Goal: Transaction & Acquisition: Book appointment/travel/reservation

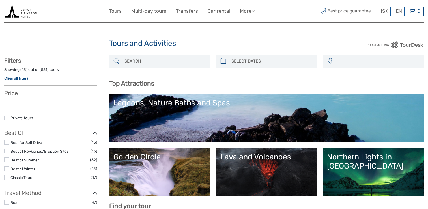
select select
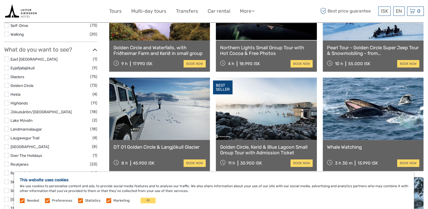
scroll to position [243, 0]
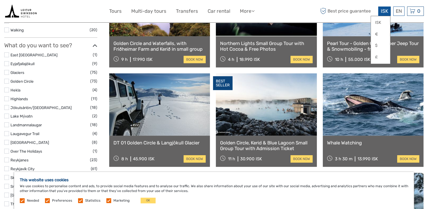
click at [386, 11] on span "ISK" at bounding box center [384, 11] width 7 height 6
click at [379, 59] on link "£" at bounding box center [380, 57] width 19 height 10
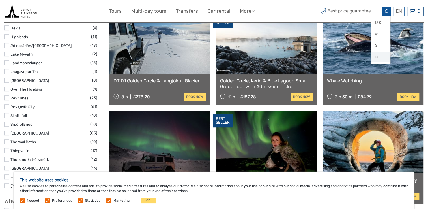
scroll to position [305, 0]
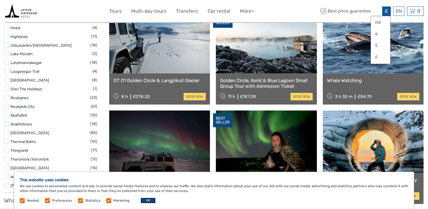
click at [144, 202] on button "OK" at bounding box center [148, 201] width 15 height 6
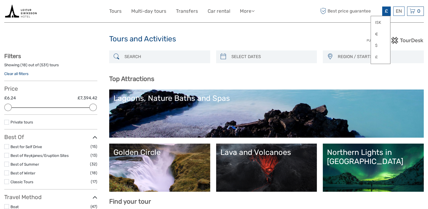
scroll to position [0, 0]
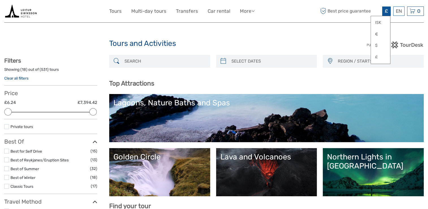
click at [405, 82] on h3 "Top Attractions" at bounding box center [266, 84] width 315 height 8
click at [384, 11] on div "£ ISK € $ £" at bounding box center [386, 11] width 8 height 9
click at [380, 59] on link "£" at bounding box center [380, 57] width 19 height 10
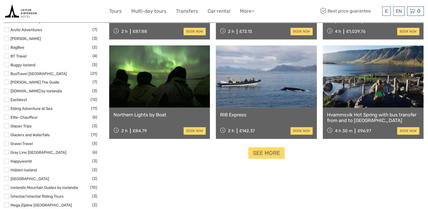
scroll to position [669, 0]
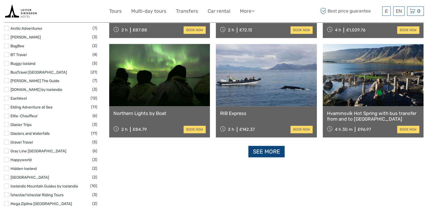
click at [269, 152] on link "See more" at bounding box center [267, 152] width 36 height 12
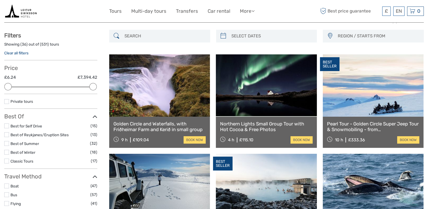
scroll to position [0, 0]
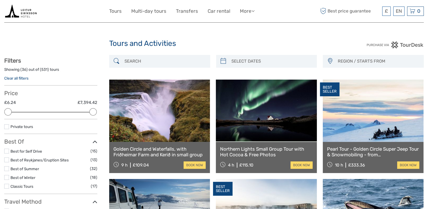
click at [134, 62] on input "search" at bounding box center [164, 61] width 85 height 10
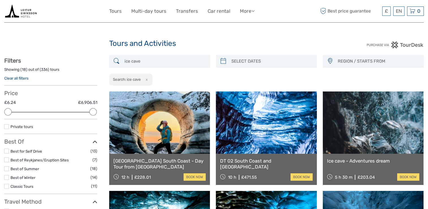
type input "ice cave"
click at [187, 11] on link "Transfers" at bounding box center [187, 11] width 22 height 8
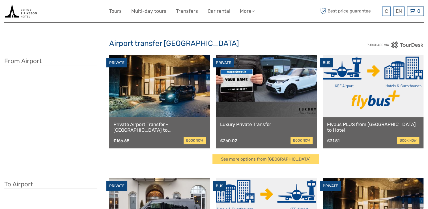
click at [258, 8] on ul "Tours Multi-day tours Transfers Car rental More Food & drink Travel Articles Ba…" at bounding box center [186, 11] width 154 height 8
click at [249, 13] on link "More" at bounding box center [247, 11] width 15 height 8
click at [243, 47] on link "Back to Hotel" at bounding box center [238, 47] width 34 height 11
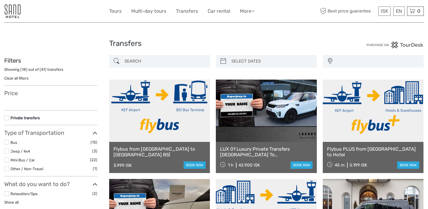
select select
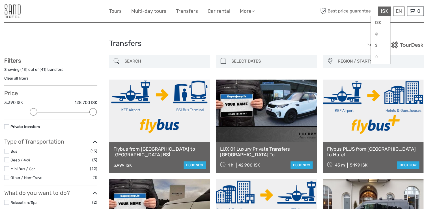
click at [379, 11] on div "ISK ISK € $ £" at bounding box center [384, 11] width 12 height 9
click at [378, 58] on link "£" at bounding box center [380, 57] width 19 height 10
click at [413, 22] on div "£ ISK € $ £ EN English Español Deutsch Tours Multi-day tours Transfers Car rent…" at bounding box center [214, 11] width 420 height 22
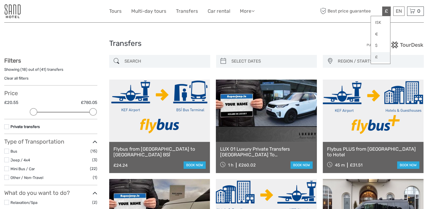
click at [376, 58] on link "£" at bounding box center [380, 57] width 19 height 10
click at [380, 59] on link "£" at bounding box center [380, 57] width 19 height 10
click at [383, 57] on link "£" at bounding box center [380, 57] width 19 height 10
click at [383, 12] on div "£ ISK € $ £" at bounding box center [386, 11] width 8 height 9
click at [387, 10] on span "£" at bounding box center [386, 11] width 3 height 6
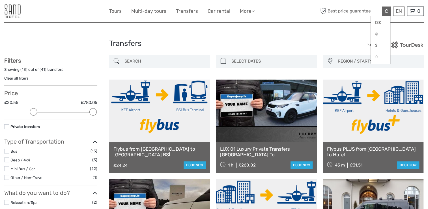
click at [344, 40] on div "Transfers Transfers" at bounding box center [214, 46] width 420 height 18
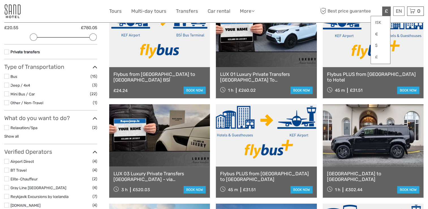
scroll to position [76, 0]
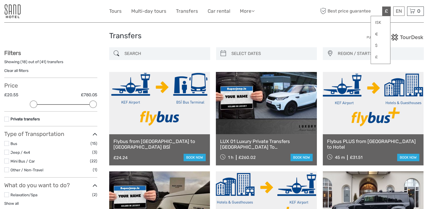
scroll to position [0, 0]
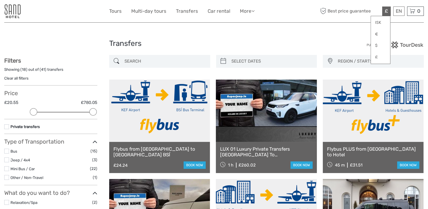
click at [7, 170] on label at bounding box center [6, 168] width 5 height 5
click at [0, 0] on input "checkbox" at bounding box center [0, 0] width 0 height 0
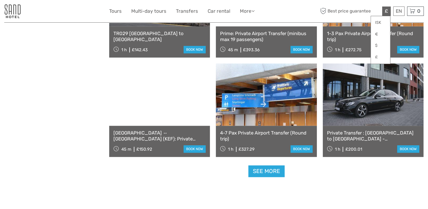
scroll to position [527, 0]
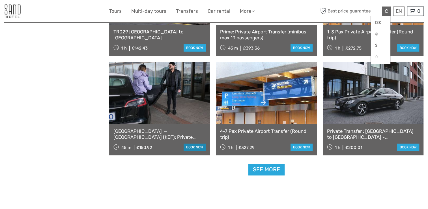
click at [192, 148] on link "book now" at bounding box center [195, 147] width 22 height 7
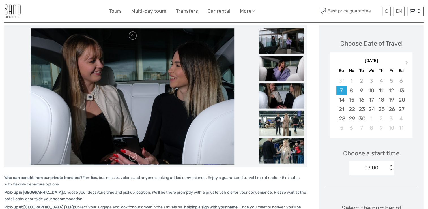
scroll to position [67, 0]
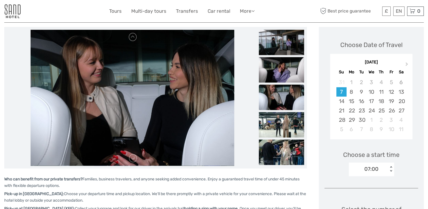
click at [397, 68] on div "Sa" at bounding box center [402, 72] width 10 height 8
click at [408, 65] on button "Next Month" at bounding box center [407, 65] width 9 height 9
click at [410, 63] on button "Next Month" at bounding box center [407, 65] width 9 height 9
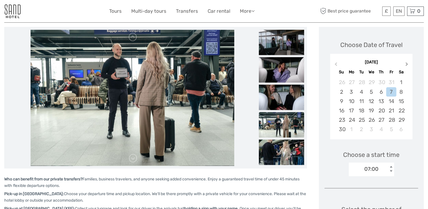
click at [407, 64] on span "Next Month" at bounding box center [407, 65] width 0 height 8
click at [406, 66] on button "Next Month" at bounding box center [407, 65] width 9 height 9
click at [407, 65] on span "Next Month" at bounding box center [407, 65] width 0 height 8
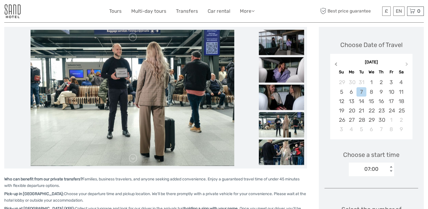
click at [336, 63] on span "Previous Month" at bounding box center [336, 65] width 0 height 8
click at [361, 119] on div "31" at bounding box center [362, 119] width 10 height 9
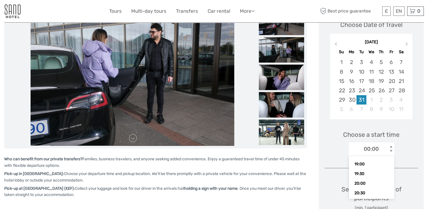
scroll to position [357, 0]
click at [376, 166] on div "18:30" at bounding box center [372, 166] width 40 height 10
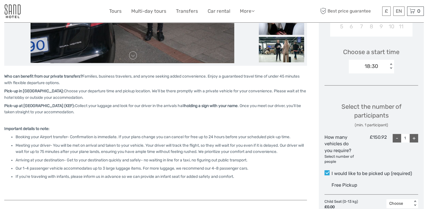
scroll to position [170, 0]
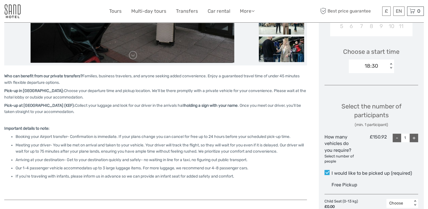
click at [416, 141] on div "+" at bounding box center [414, 138] width 8 height 8
click at [415, 140] on div "+" at bounding box center [414, 138] width 8 height 8
click at [413, 140] on div "+" at bounding box center [414, 138] width 8 height 8
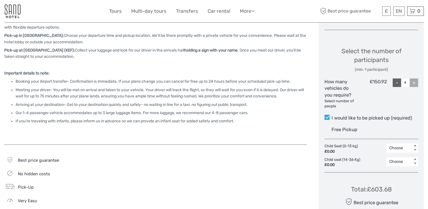
scroll to position [222, 0]
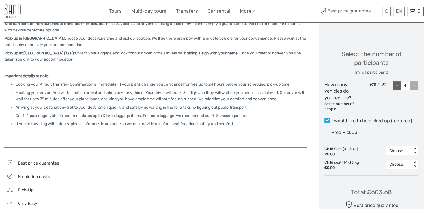
click at [417, 131] on div "Free Pickup" at bounding box center [375, 132] width 87 height 9
click at [332, 119] on input "I would like to be picked up (required)" at bounding box center [332, 119] width 0 height 0
click at [397, 85] on div "-" at bounding box center [397, 85] width 8 height 8
click at [398, 85] on div "-" at bounding box center [397, 85] width 8 height 8
click at [399, 86] on div "-" at bounding box center [397, 85] width 8 height 8
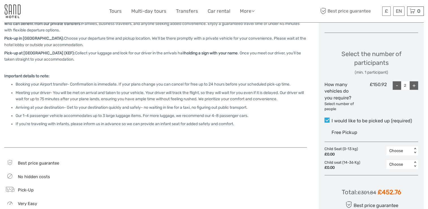
type input "1"
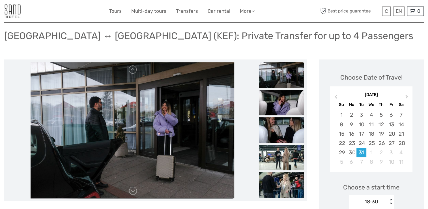
scroll to position [34, 0]
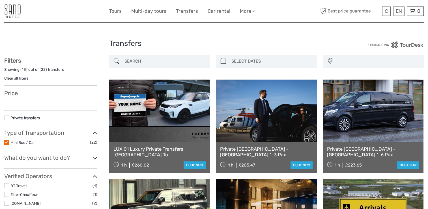
select select
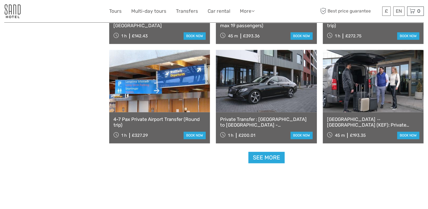
select select
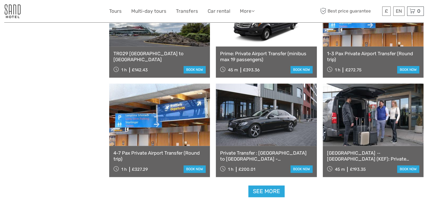
scroll to position [520, 0]
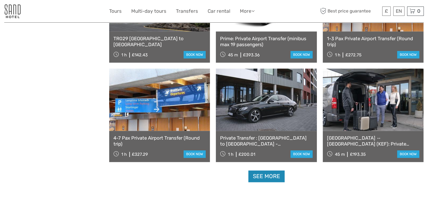
click at [257, 181] on link "See more" at bounding box center [267, 176] width 36 height 12
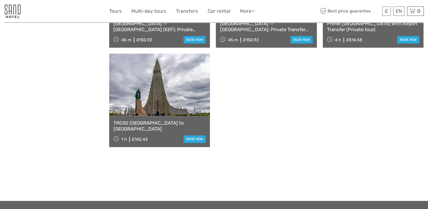
scroll to position [733, 0]
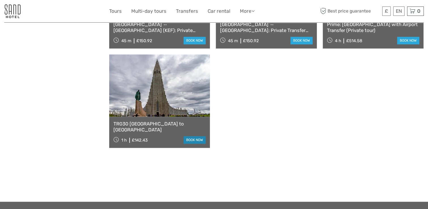
click at [200, 141] on link "book now" at bounding box center [195, 139] width 22 height 7
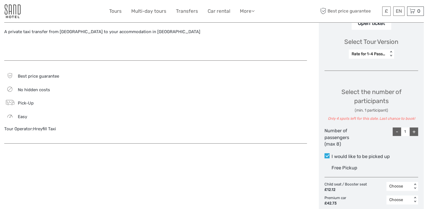
scroll to position [213, 0]
click at [417, 134] on div "+" at bounding box center [414, 132] width 8 height 8
click at [416, 133] on div "+" at bounding box center [414, 132] width 8 height 8
click at [417, 133] on div "+" at bounding box center [414, 132] width 8 height 8
type input "4"
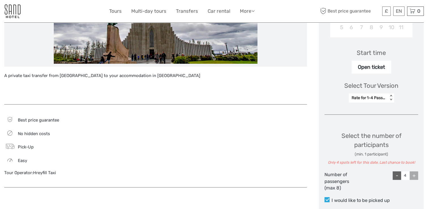
scroll to position [170, 0]
